Goal: Navigation & Orientation: Find specific page/section

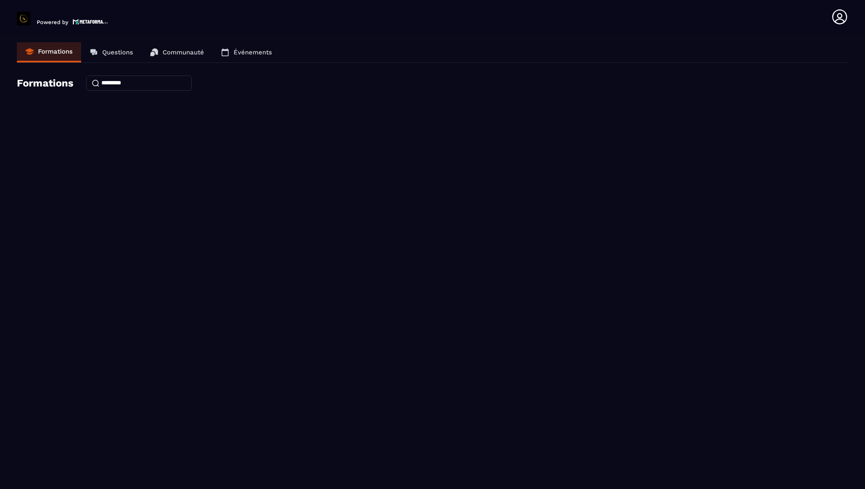
click at [838, 17] on icon at bounding box center [839, 16] width 15 height 15
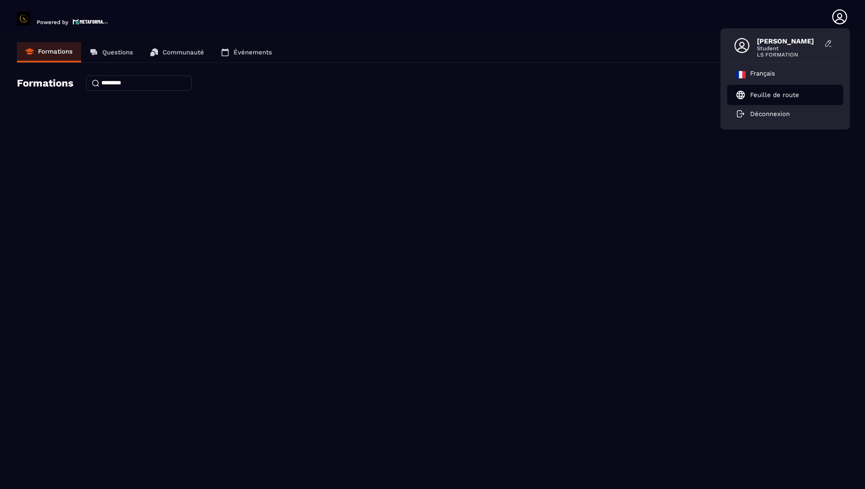
click at [782, 93] on p "Feuille de route" at bounding box center [774, 95] width 49 height 8
click at [112, 49] on p "Questions" at bounding box center [117, 53] width 31 height 8
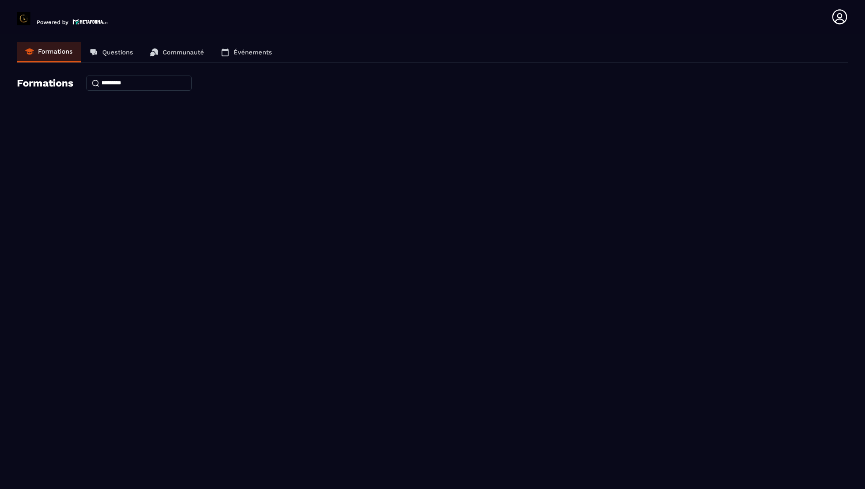
click at [179, 54] on p "Communauté" at bounding box center [183, 53] width 41 height 8
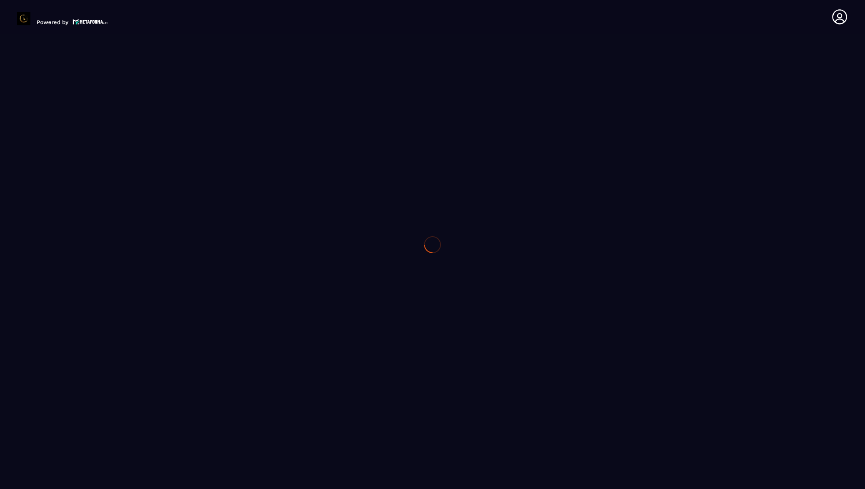
click at [124, 53] on div at bounding box center [432, 244] width 865 height 489
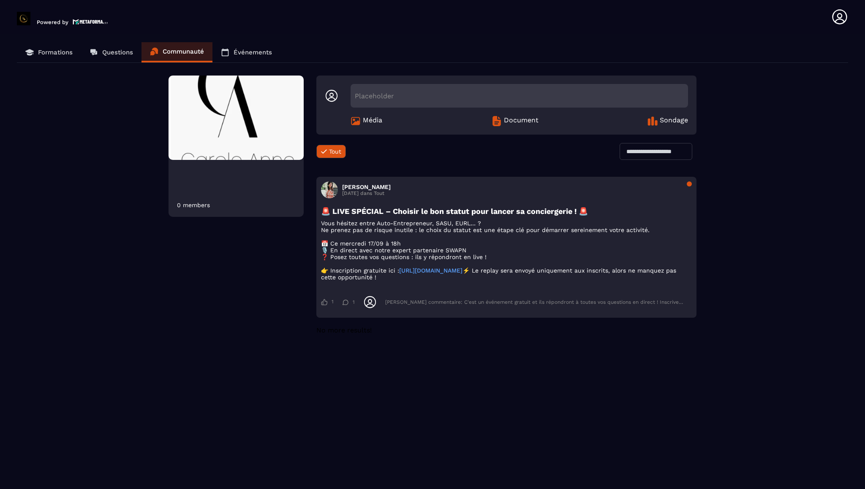
click at [125, 50] on p "Questions" at bounding box center [117, 53] width 31 height 8
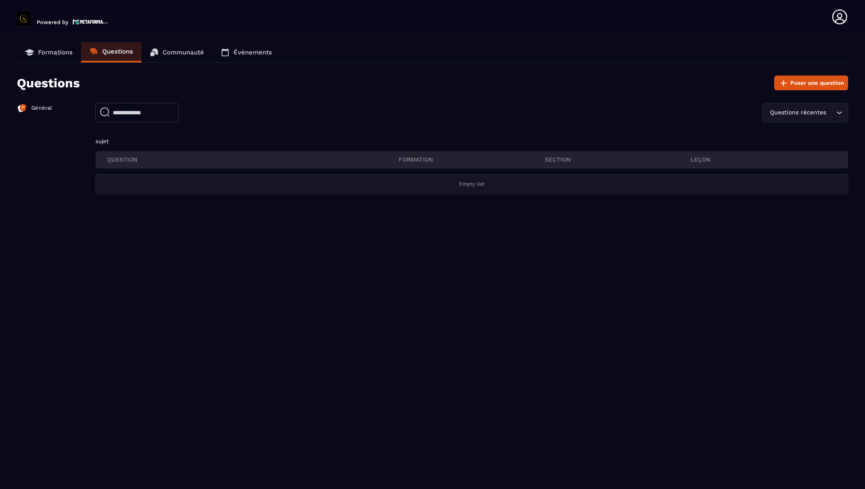
click at [163, 52] on p "Communauté" at bounding box center [183, 53] width 41 height 8
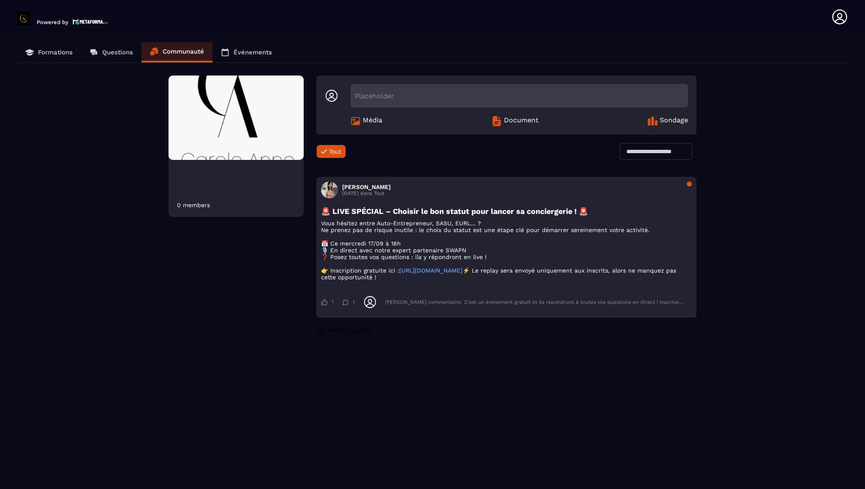
click at [224, 53] on icon at bounding box center [225, 52] width 8 height 8
